Goal: Navigation & Orientation: Understand site structure

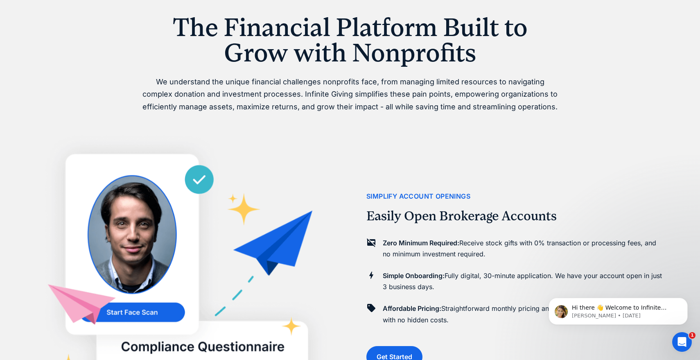
scroll to position [516, 0]
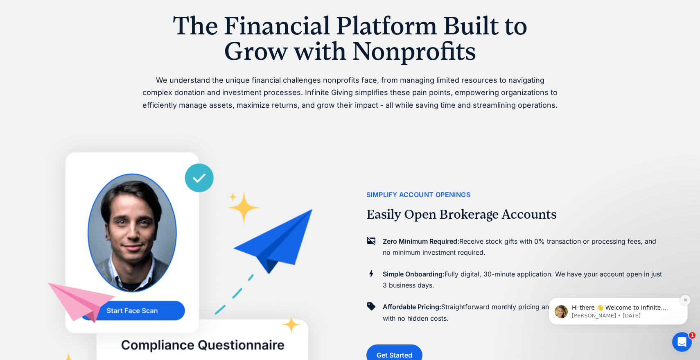
click at [687, 299] on icon "Dismiss notification" at bounding box center [686, 300] width 5 height 5
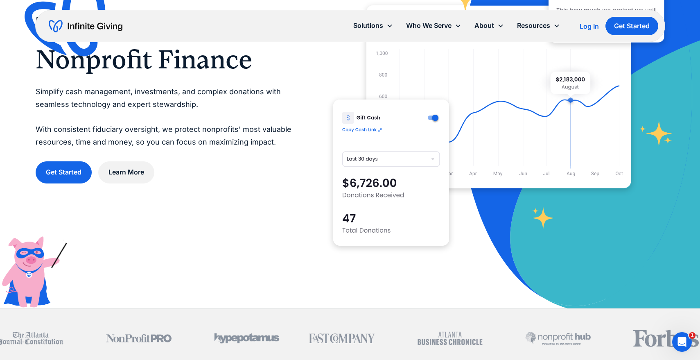
scroll to position [0, 0]
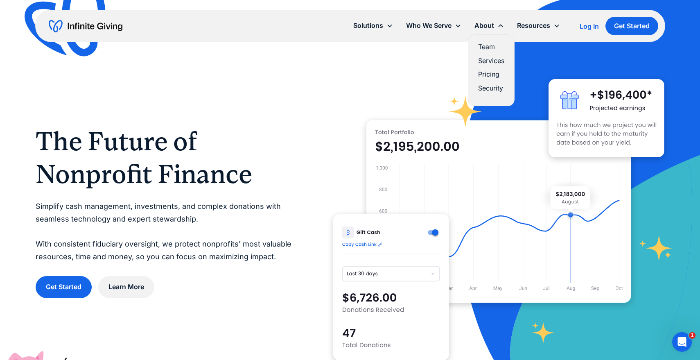
click at [485, 62] on link "Services" at bounding box center [491, 60] width 26 height 11
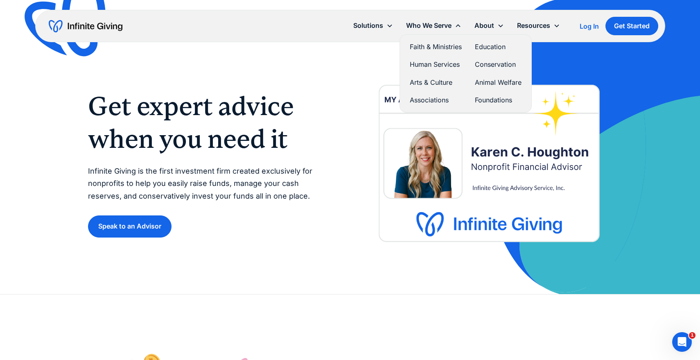
click at [433, 65] on link "Human Services" at bounding box center [436, 64] width 52 height 11
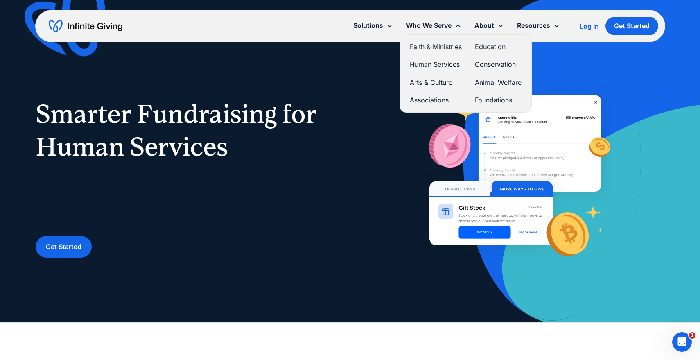
click at [485, 99] on link "Foundations" at bounding box center [498, 100] width 47 height 11
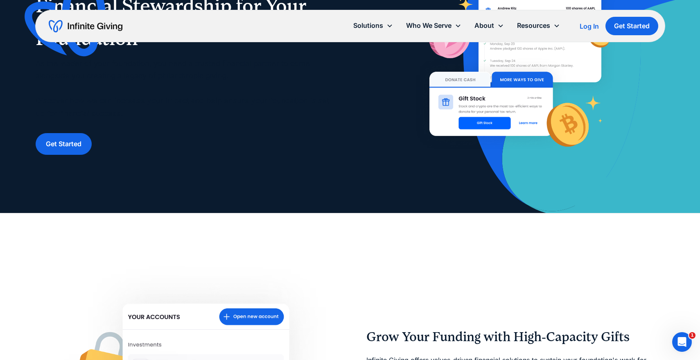
scroll to position [109, 0]
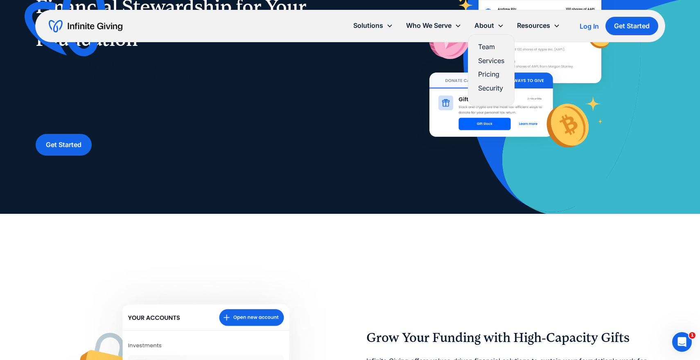
click at [485, 73] on link "Pricing" at bounding box center [491, 74] width 26 height 11
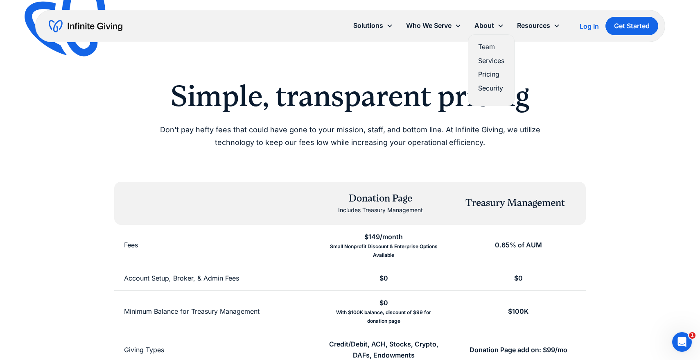
click at [483, 45] on link "Team" at bounding box center [491, 46] width 26 height 11
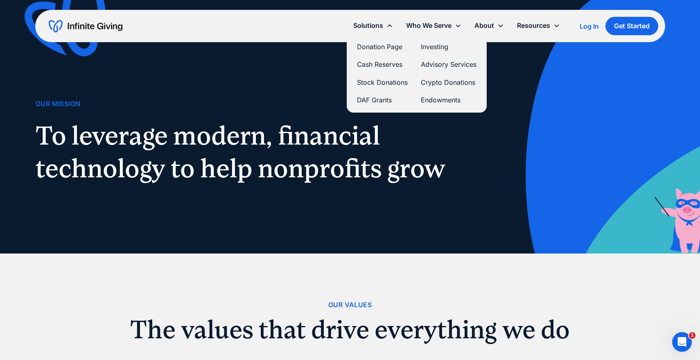
click at [376, 100] on link "DAF Grants" at bounding box center [382, 100] width 51 height 11
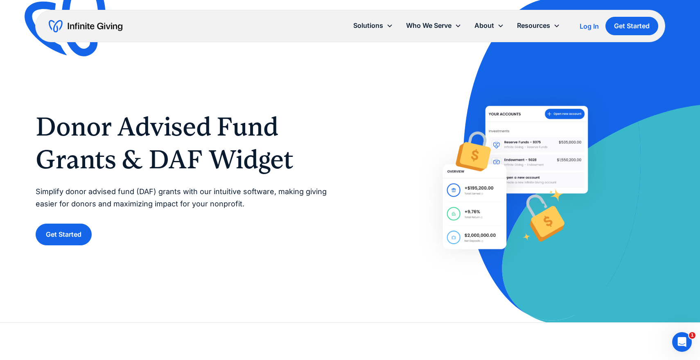
click at [206, 20] on div "Solutions Donation Page Investing Cash Reserves Advisory Services Stock Donatio…" at bounding box center [350, 26] width 630 height 32
